Goal: Task Accomplishment & Management: Manage account settings

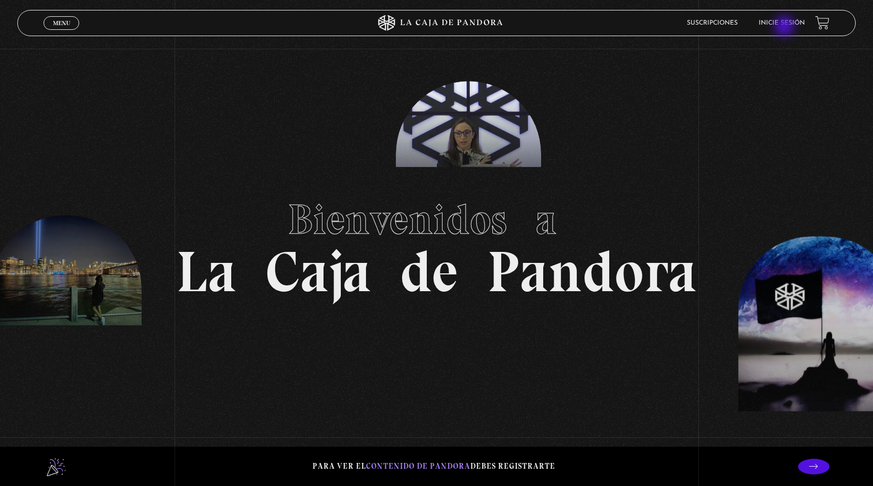
click at [785, 27] on li "Inicie sesión" at bounding box center [781, 23] width 46 height 16
click at [785, 23] on link "Inicie sesión" at bounding box center [781, 23] width 46 height 6
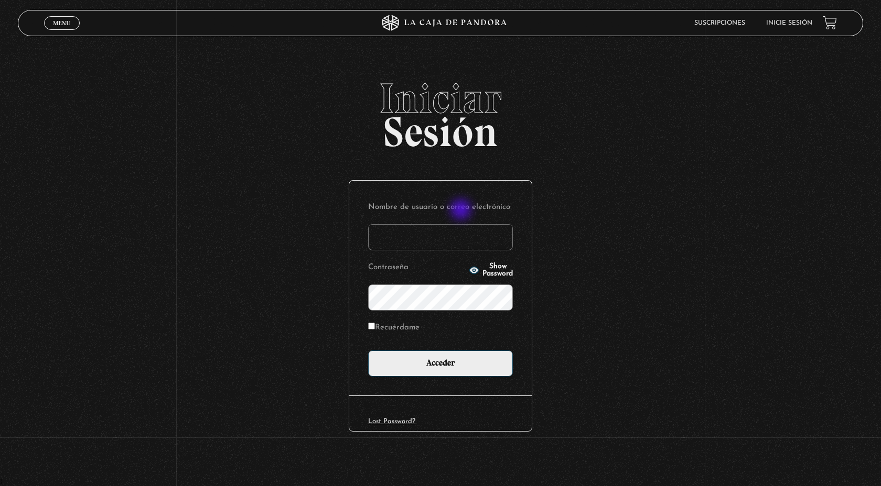
click at [462, 224] on input "Nombre de usuario o correo electrónico" at bounding box center [440, 237] width 145 height 26
type input "karladz39@gmail.com"
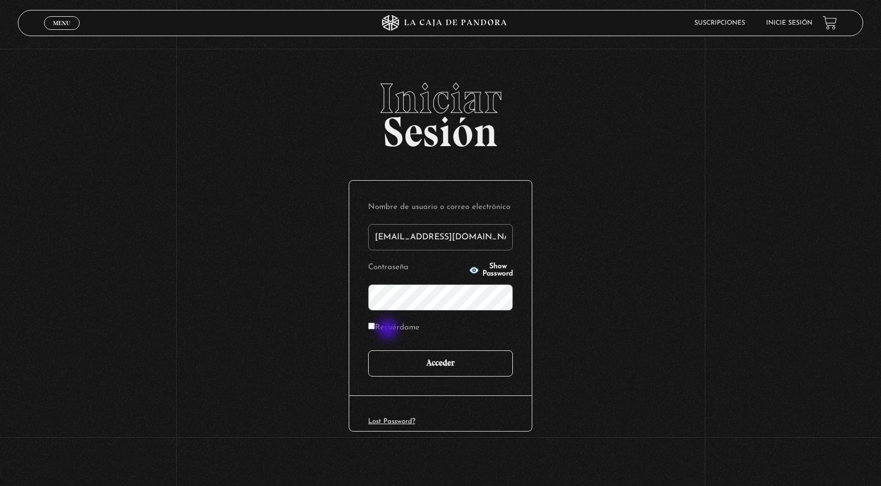
click at [388, 351] on input "Acceder" at bounding box center [440, 364] width 145 height 26
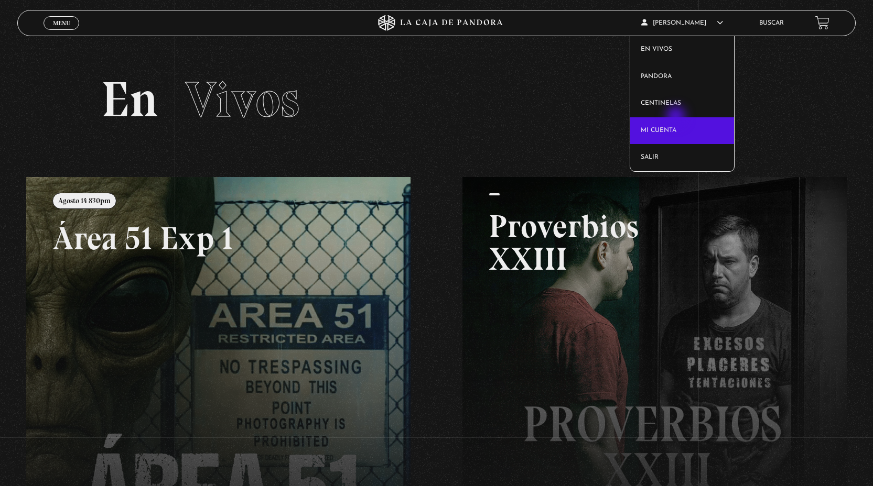
click at [677, 117] on link "Mi cuenta" at bounding box center [682, 130] width 104 height 27
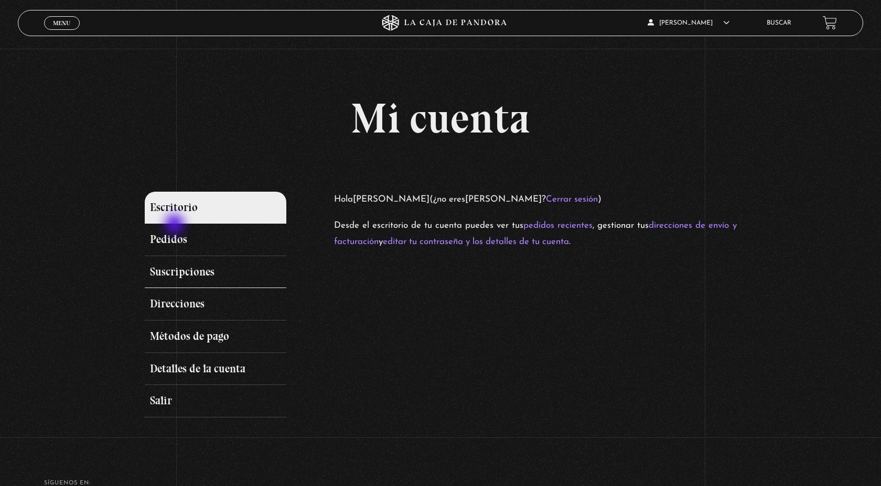
click at [176, 256] on link "Suscripciones" at bounding box center [216, 272] width 142 height 32
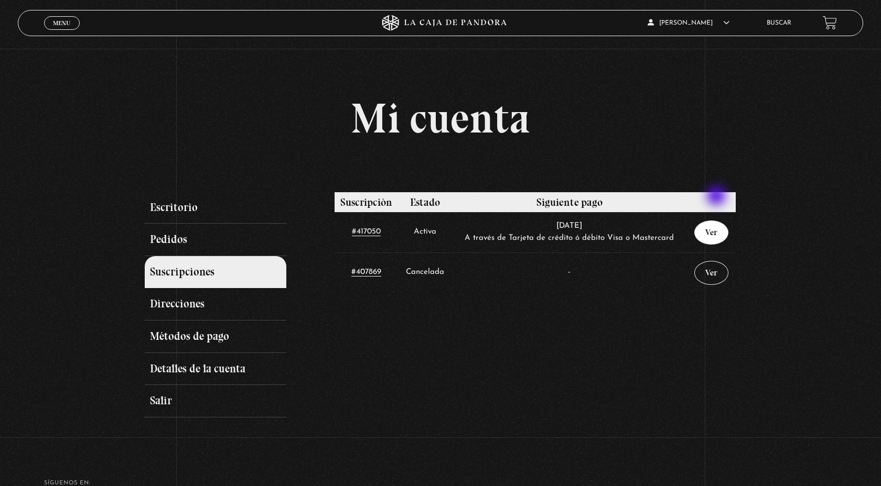
click at [717, 221] on link "Ver" at bounding box center [711, 233] width 34 height 24
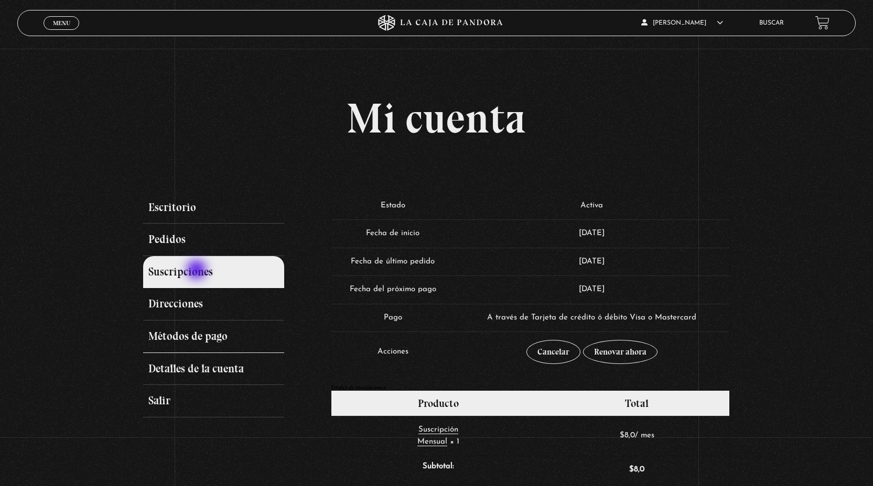
click at [198, 321] on link "Métodos de pago" at bounding box center [213, 337] width 141 height 32
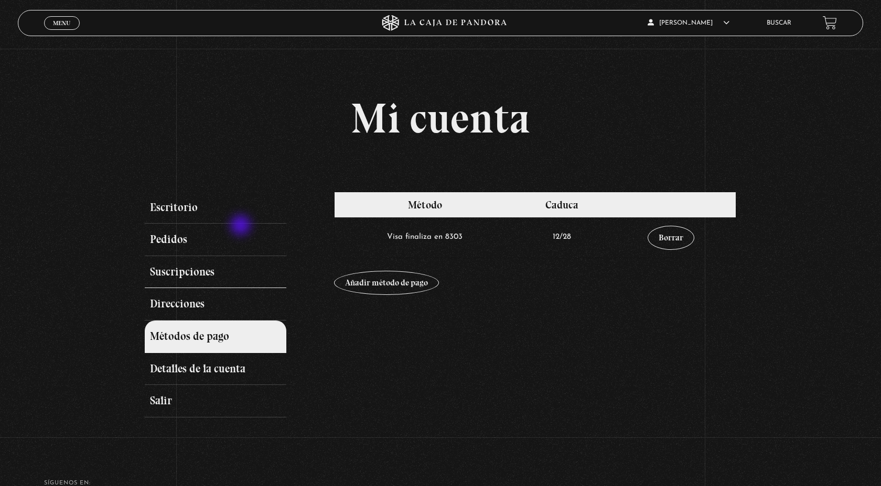
click at [242, 256] on link "Suscripciones" at bounding box center [216, 272] width 142 height 32
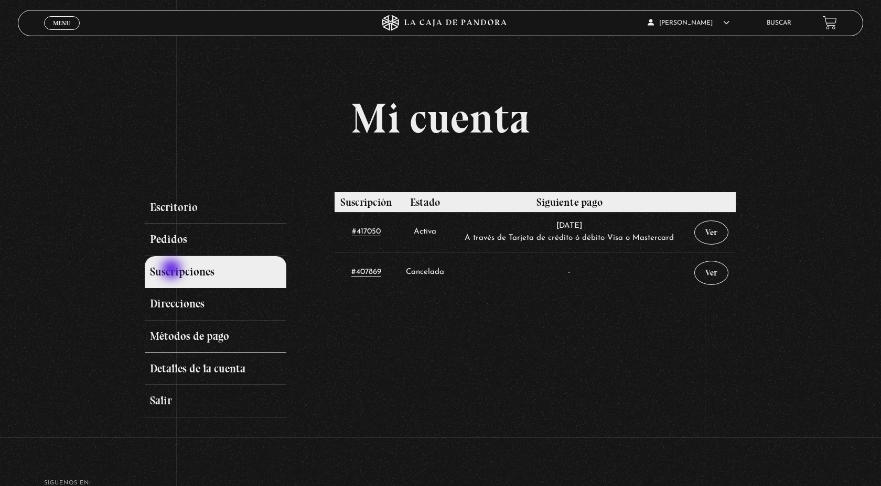
click at [172, 321] on link "Métodos de pago" at bounding box center [216, 337] width 142 height 32
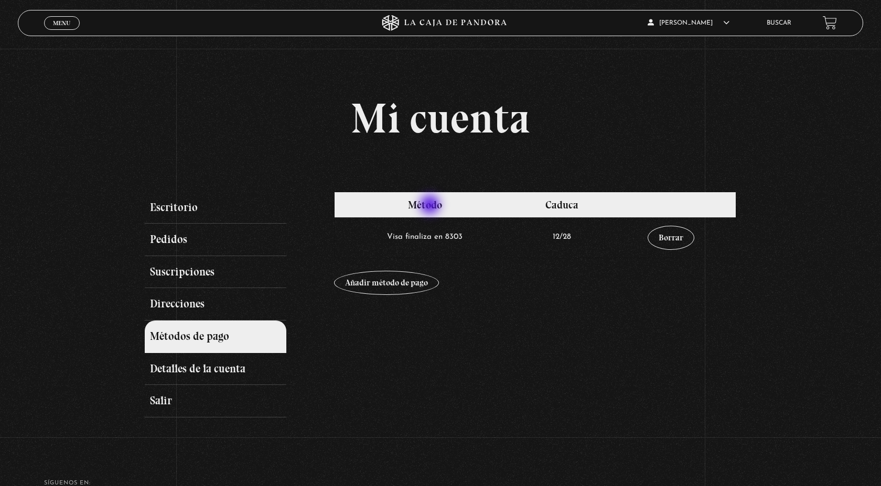
click at [431, 218] on td "Visa finaliza en 8303" at bounding box center [424, 238] width 181 height 40
click at [668, 226] on link "Borrar" at bounding box center [670, 238] width 47 height 24
click at [667, 226] on link "Borrar" at bounding box center [670, 238] width 47 height 24
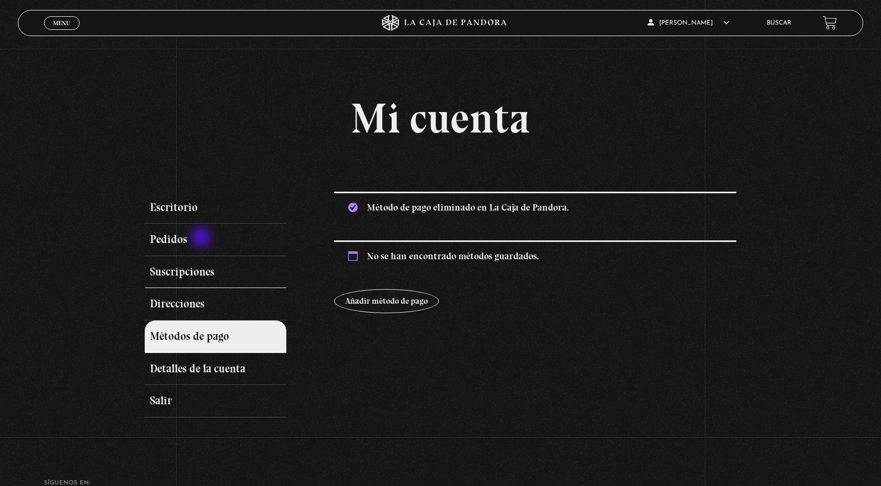
click at [202, 256] on link "Suscripciones" at bounding box center [216, 272] width 142 height 32
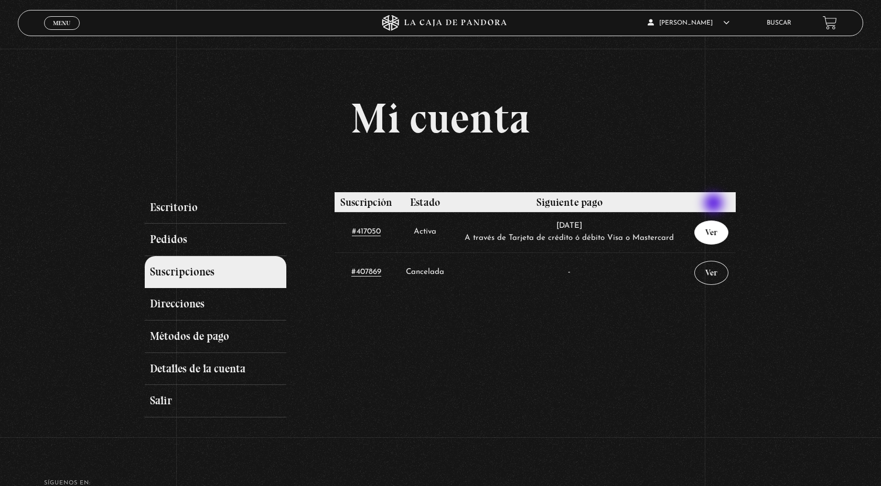
click at [714, 221] on link "Ver" at bounding box center [711, 233] width 34 height 24
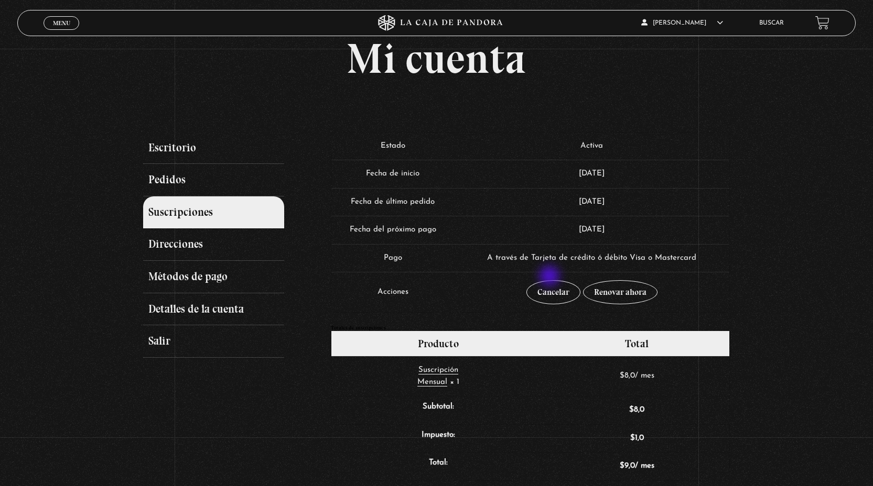
scroll to position [56, 0]
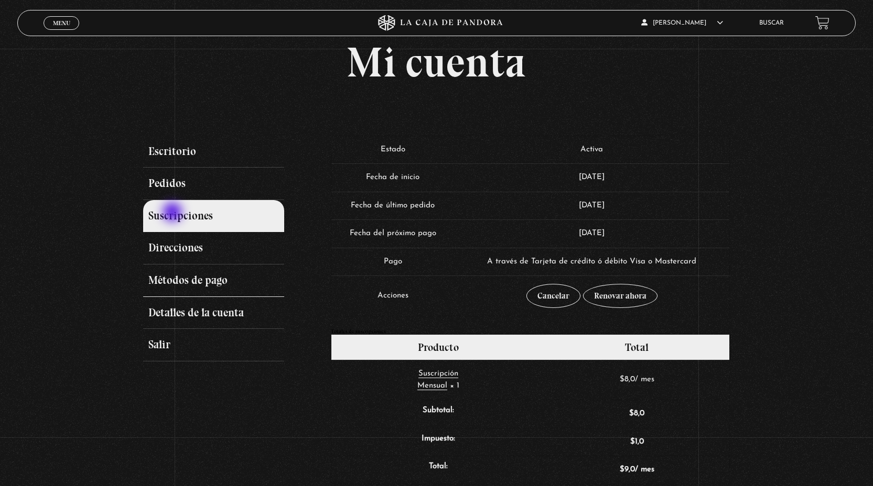
click at [173, 265] on link "Métodos de pago" at bounding box center [213, 281] width 141 height 32
